Goal: Communication & Community: Ask a question

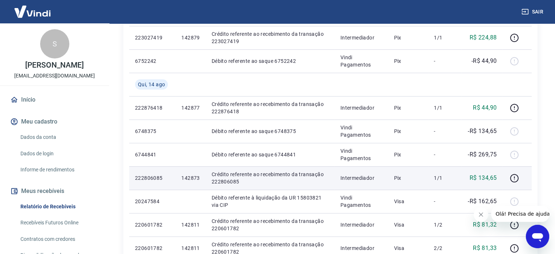
scroll to position [255, 0]
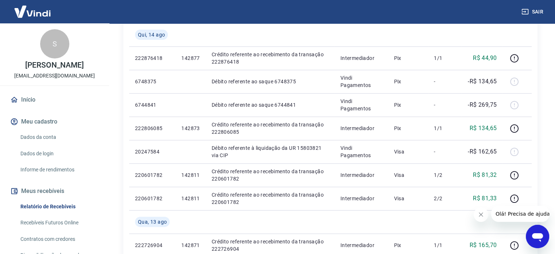
click at [537, 238] on icon "Abrir janela de mensagens" at bounding box center [537, 237] width 11 height 9
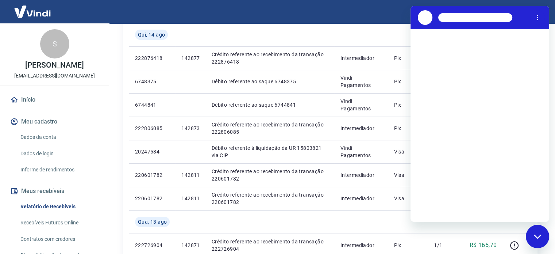
scroll to position [0, 0]
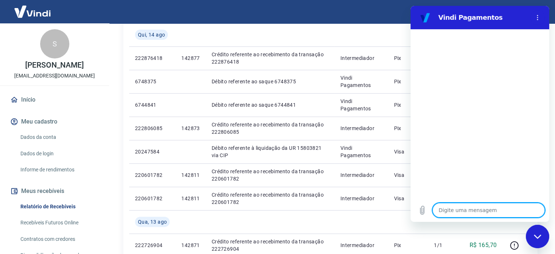
type textarea "b"
type textarea "x"
type textarea "bo"
type textarea "x"
type textarea "boa"
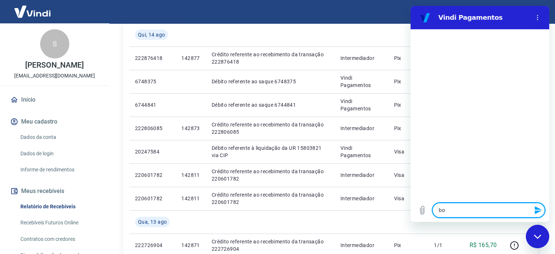
type textarea "x"
type textarea "boa"
type textarea "x"
type textarea "boa t"
type textarea "x"
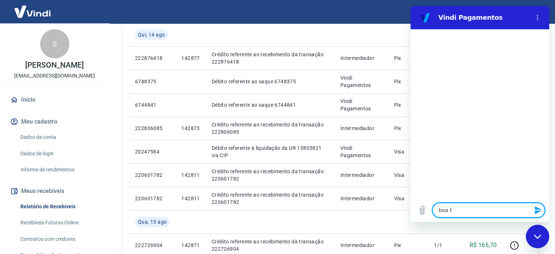
type textarea "boa ta"
type textarea "x"
type textarea "boa tar"
type textarea "x"
type textarea "boa tard"
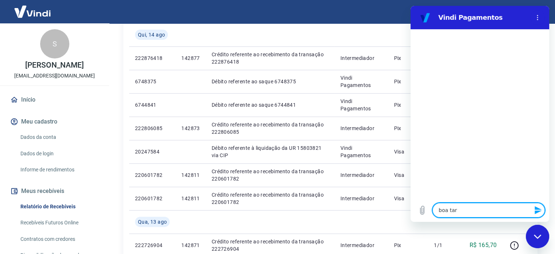
type textarea "x"
type textarea "boa tarde"
type textarea "x"
type textarea "boa tarde!"
type textarea "x"
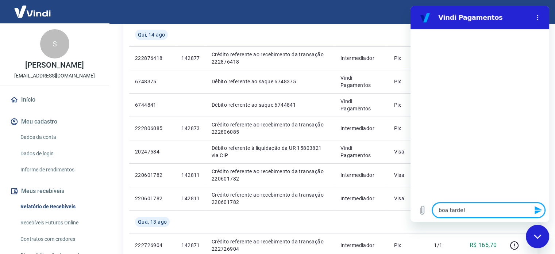
type textarea "boa tarde!"
type textarea "x"
type textarea "boa tarde! R"
type textarea "x"
type textarea "boa tarde! Re"
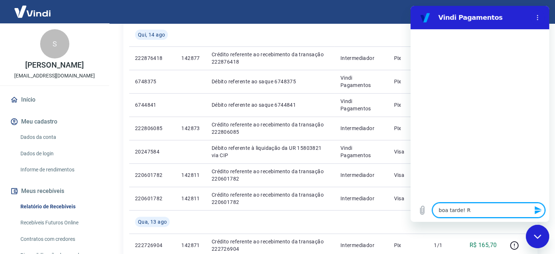
type textarea "x"
type textarea "boa tarde! Rec"
type textarea "x"
type textarea "boa tarde! Rece"
type textarea "x"
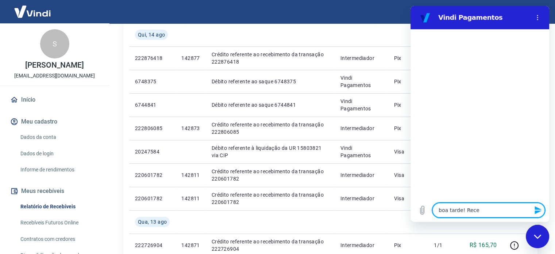
type textarea "boa tarde! Receb"
type textarea "x"
type textarea "boa tarde! Recebi"
type textarea "x"
type textarea "boa tarde! Recebim"
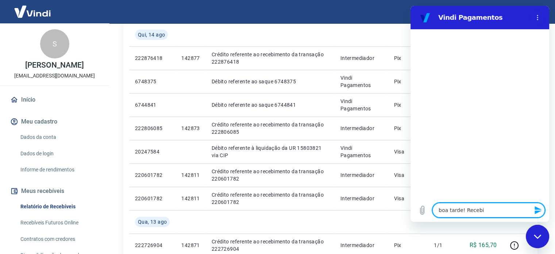
type textarea "x"
type textarea "boa tarde! Recebime"
type textarea "x"
type textarea "boa tarde! Recebimen"
type textarea "x"
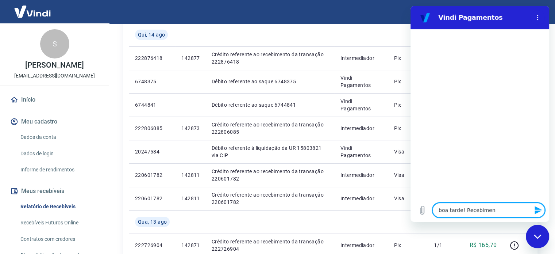
type textarea "boa tarde! Recebiment"
type textarea "x"
type textarea "boa tarde! Recebimento"
type textarea "x"
type textarea "boa tarde! Recebimentos"
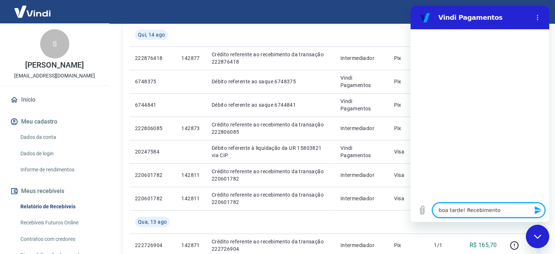
type textarea "x"
type textarea "boa tarde! Recebimentos"
type textarea "x"
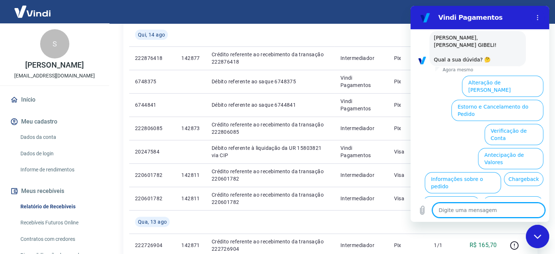
scroll to position [33, 0]
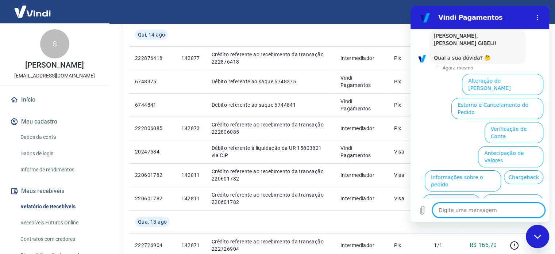
click at [480, 194] on button "Extrato e Recebíveis" at bounding box center [450, 204] width 57 height 21
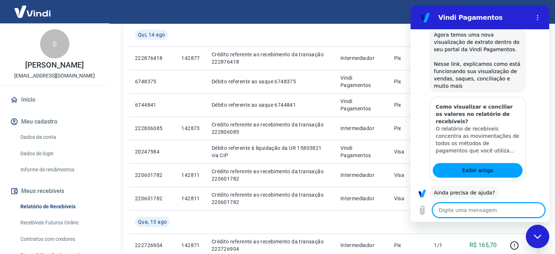
scroll to position [115, 0]
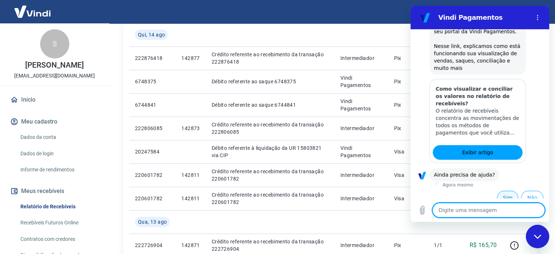
click at [505, 190] on button "Sim" at bounding box center [507, 197] width 21 height 14
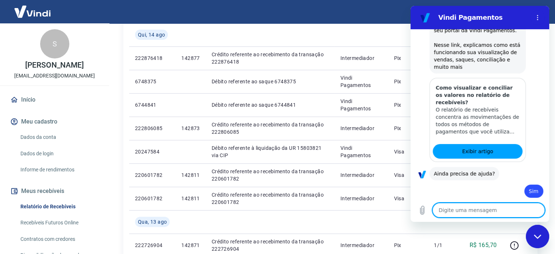
type textarea "x"
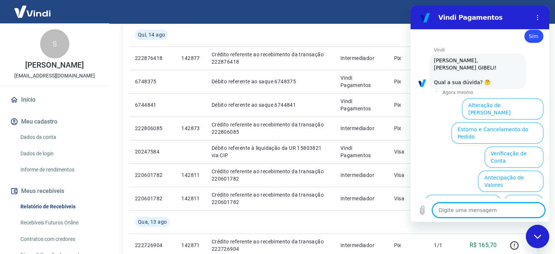
scroll to position [288, 0]
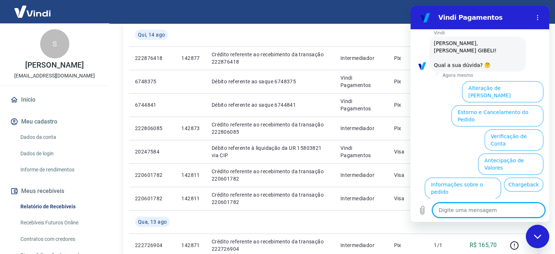
type textarea "r"
type textarea "x"
type textarea "re"
type textarea "x"
type textarea "rec"
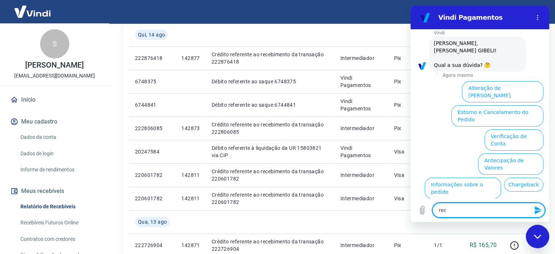
type textarea "x"
type textarea "rece"
type textarea "x"
type textarea "receb"
type textarea "x"
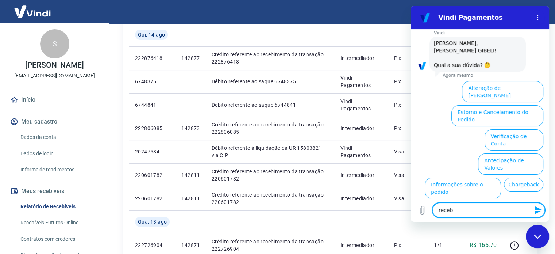
type textarea "recebi"
type textarea "x"
type textarea "recebim"
type textarea "x"
type textarea "recebime"
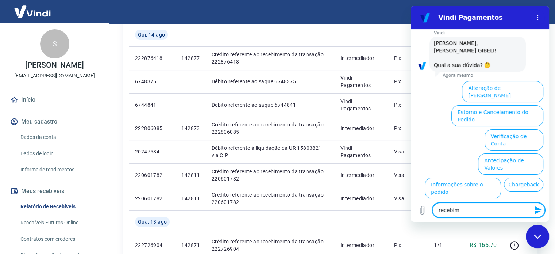
type textarea "x"
type textarea "recebimen"
type textarea "x"
type textarea "recebimeno"
type textarea "x"
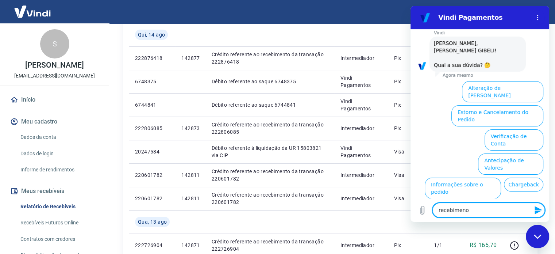
type textarea "recebimen"
type textarea "x"
type textarea "recebiment"
type textarea "x"
type textarea "recebimento"
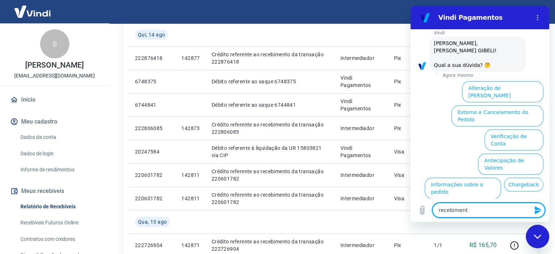
type textarea "x"
type textarea "recebimento"
type textarea "x"
type textarea "recebimento d"
type textarea "x"
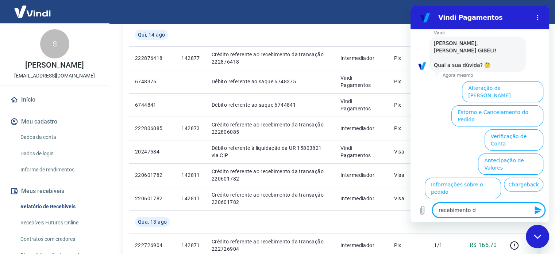
type textarea "recebimento de"
type textarea "x"
type textarea "recebimento de"
type textarea "x"
type textarea "recebimento de v"
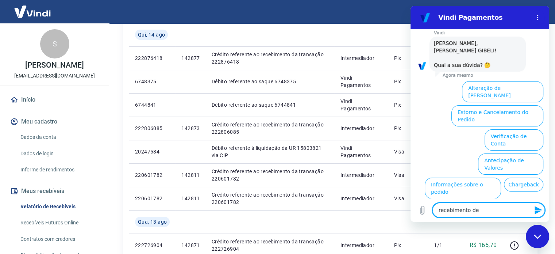
type textarea "x"
type textarea "recebimento de [PERSON_NAME]"
type textarea "x"
type textarea "recebimento de ven"
type textarea "x"
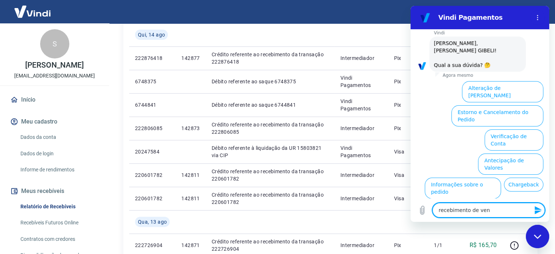
type textarea "recebimento de vend"
type textarea "x"
type textarea "recebimento de venda"
type textarea "x"
type textarea "recebimento de vendas"
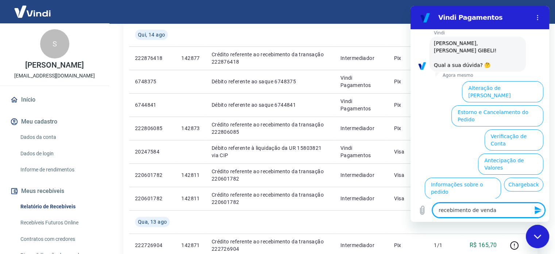
type textarea "x"
type textarea "recebimento de vendas"
type textarea "x"
type textarea "recebimento de vendas c"
type textarea "x"
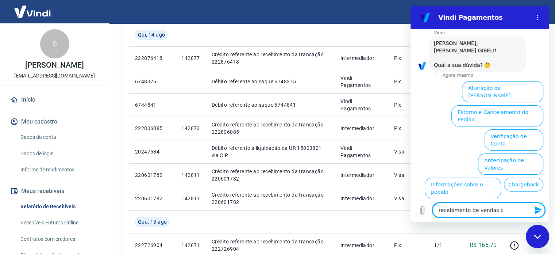
type textarea "recebimento de vendas co"
type textarea "x"
type textarea "recebimento de vendas com"
type textarea "x"
type textarea "recebimento de vendas com"
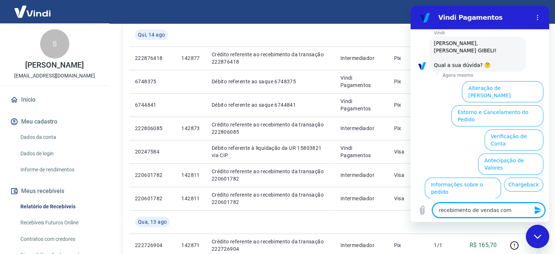
type textarea "x"
type textarea "recebimento de vendas com c"
type textarea "x"
type textarea "recebimento de vendas com ca"
type textarea "x"
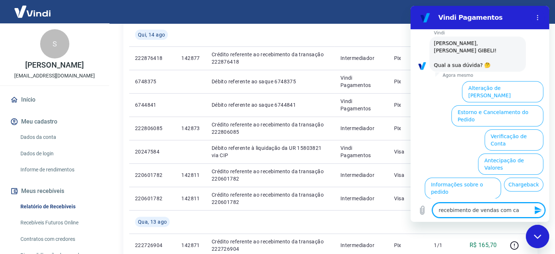
type textarea "recebimento de vendas com car"
type textarea "x"
type textarea "recebimento de vendas com cart"
type textarea "x"
type textarea "recebimento de vendas com cartã"
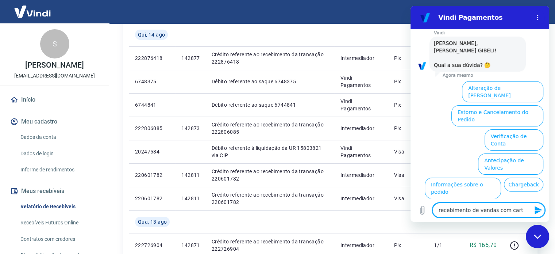
type textarea "x"
type textarea "recebimento de vendas com cartão"
type textarea "x"
type textarea "recebimento de vendas com cartão"
type textarea "x"
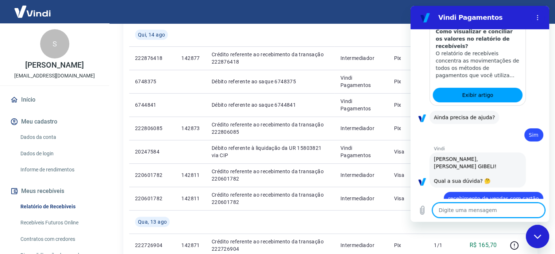
type textarea "x"
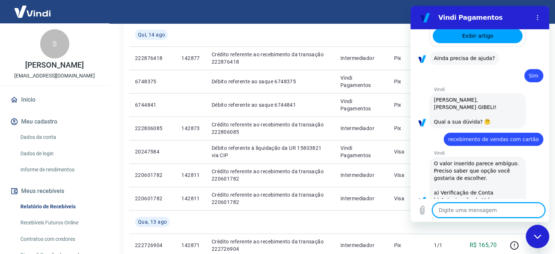
scroll to position [233, 0]
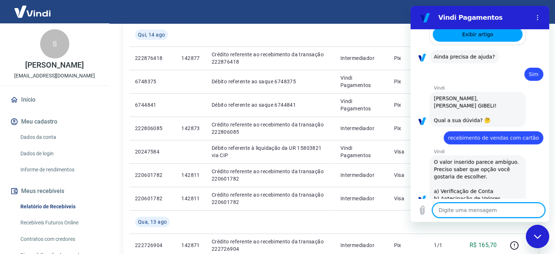
type textarea "a"
type textarea "x"
type textarea "a"
click at [539, 209] on icon "Enviar mensagem" at bounding box center [538, 209] width 9 height 9
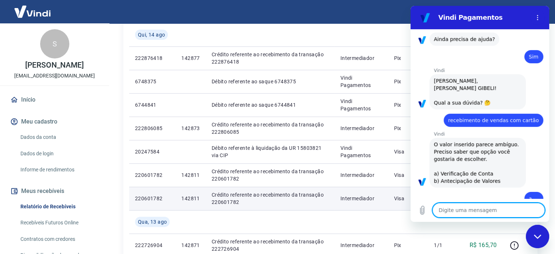
type textarea "x"
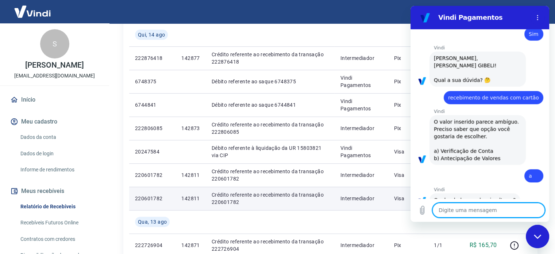
scroll to position [341, 0]
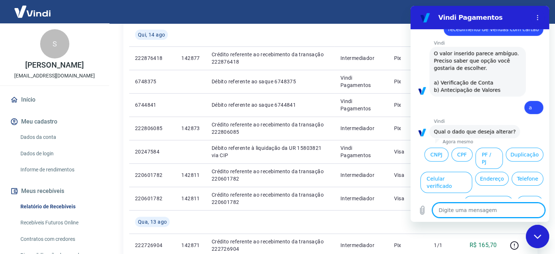
type textarea "a"
type textarea "x"
type textarea "at"
type textarea "x"
type textarea "ate"
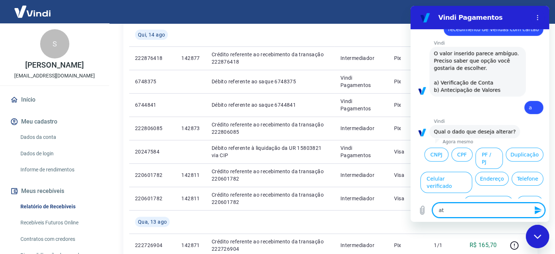
type textarea "x"
type textarea "aten"
type textarea "x"
type textarea "atend"
type textarea "x"
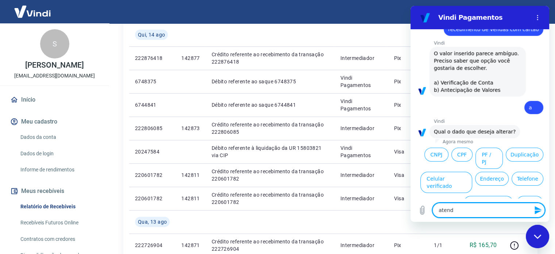
type textarea "atende"
type textarea "x"
type textarea "atenden"
type textarea "x"
type textarea "atendent"
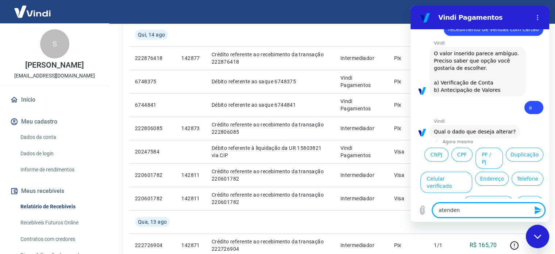
type textarea "x"
type textarea "atendente"
type textarea "x"
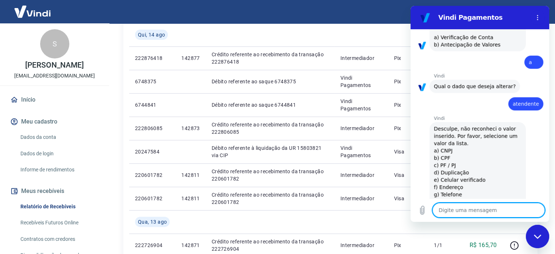
type textarea "x"
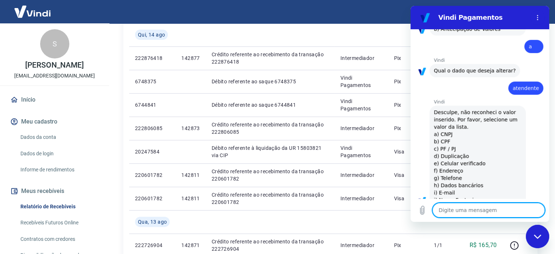
scroll to position [404, 0]
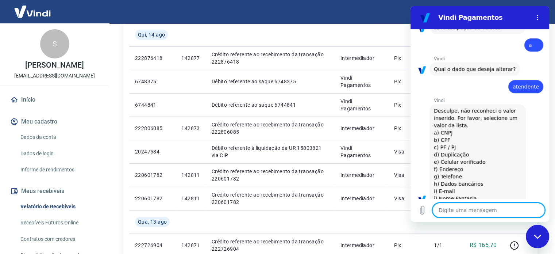
type textarea "a"
type textarea "x"
type textarea "at"
type textarea "x"
type textarea "ate"
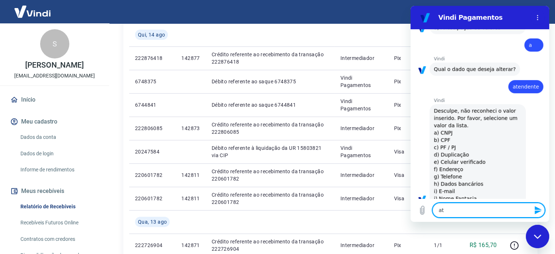
type textarea "x"
type textarea "aten"
type textarea "x"
type textarea "atend"
type textarea "x"
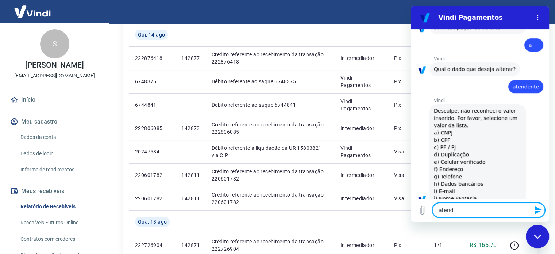
type textarea "atende"
type textarea "x"
type textarea "atenden"
type textarea "x"
type textarea "atendent"
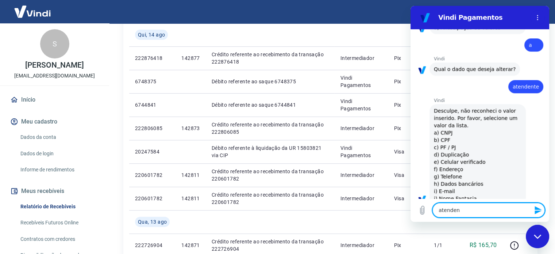
type textarea "x"
type textarea "atendente"
type textarea "x"
type textarea "atendente"
type textarea "x"
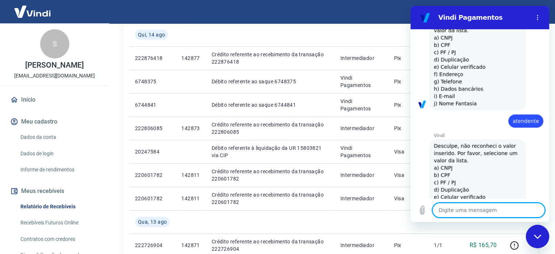
type textarea "x"
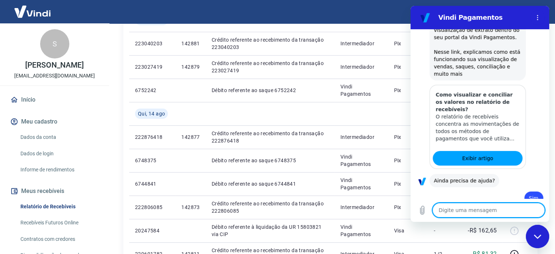
scroll to position [219, 0]
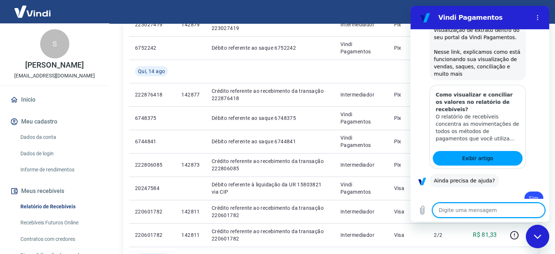
type textarea "n"
type textarea "x"
type textarea "nã"
type textarea "x"
type textarea "não"
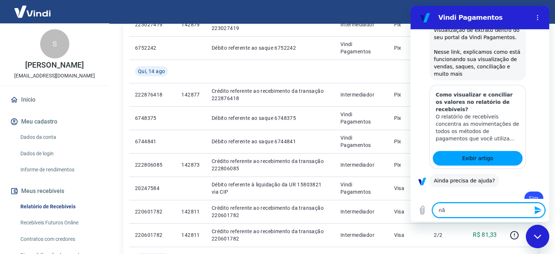
type textarea "x"
type textarea "não"
type textarea "x"
type textarea "não f"
type textarea "x"
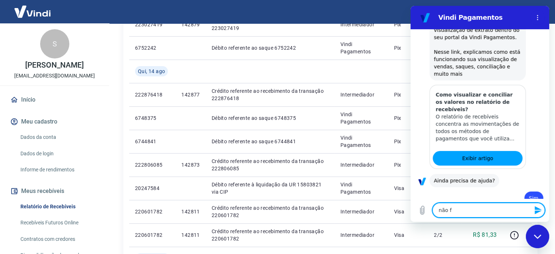
type textarea "não fo"
type textarea "x"
type textarea "não foi"
type textarea "x"
type textarea "não foi"
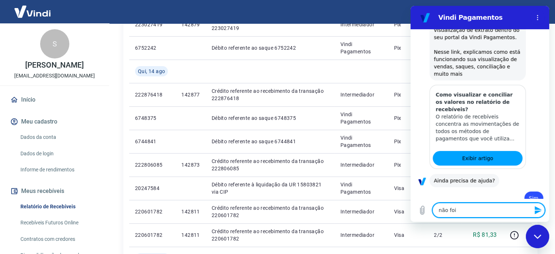
type textarea "x"
type textarea "não foi f"
type textarea "x"
type textarea "não foi fe"
type textarea "x"
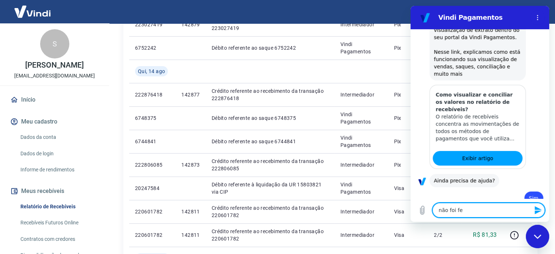
type textarea "não foi fei"
type textarea "x"
type textarea "não foi feit"
type textarea "x"
type textarea "não foi feito"
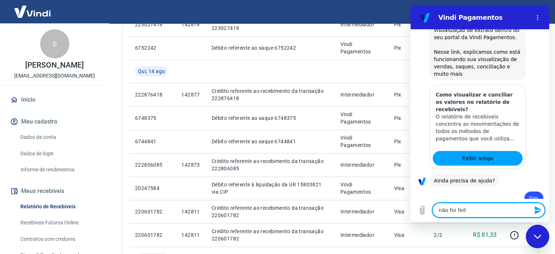
type textarea "x"
type textarea "não foi feito"
type textarea "x"
type textarea "não foi feito o"
type textarea "x"
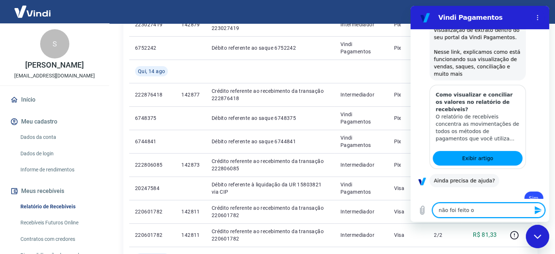
type textarea "não foi feito o"
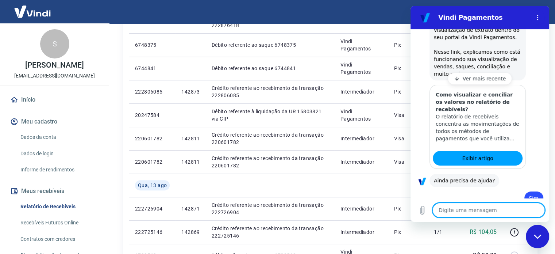
click at [485, 213] on textarea at bounding box center [488, 209] width 112 height 15
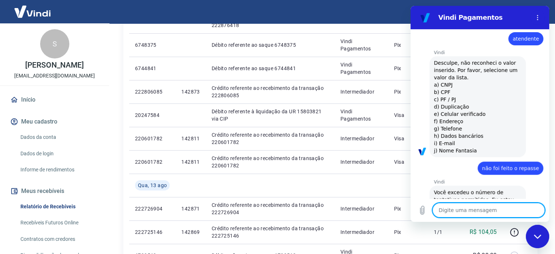
scroll to position [604, 0]
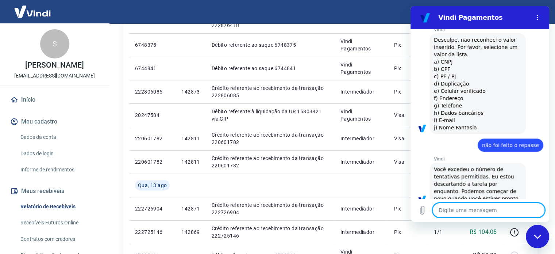
click at [468, 208] on textarea at bounding box center [488, 209] width 112 height 15
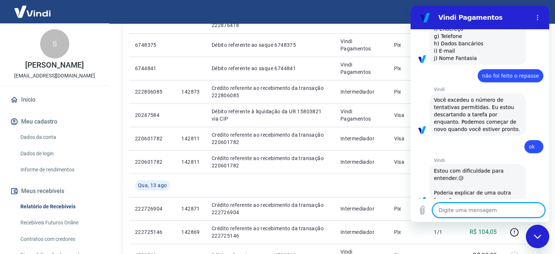
scroll to position [674, 0]
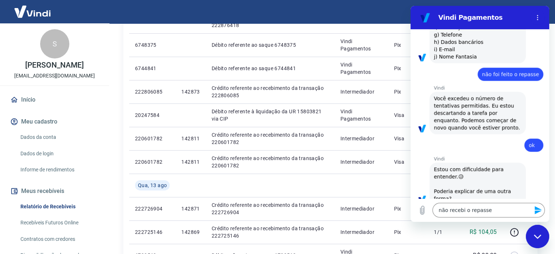
click at [537, 209] on icon "Enviar mensagem" at bounding box center [538, 209] width 9 height 9
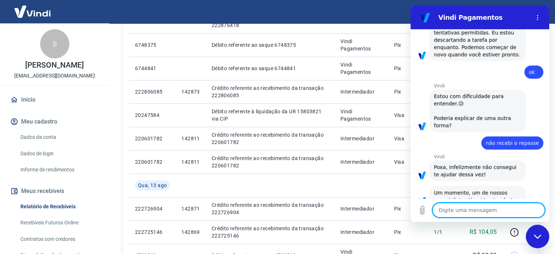
scroll to position [749, 0]
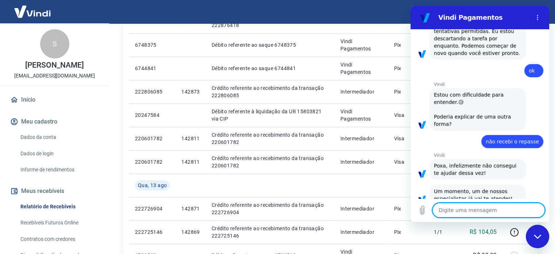
click at [367, 13] on div "Sair" at bounding box center [277, 11] width 555 height 23
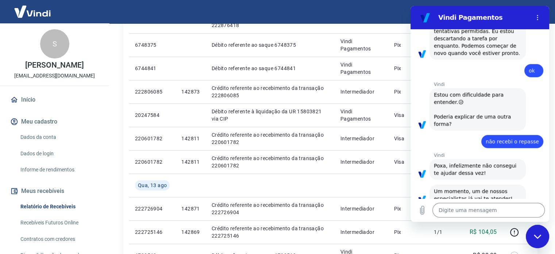
click at [383, 10] on div "Sair" at bounding box center [277, 11] width 555 height 23
